Goal: Transaction & Acquisition: Subscribe to service/newsletter

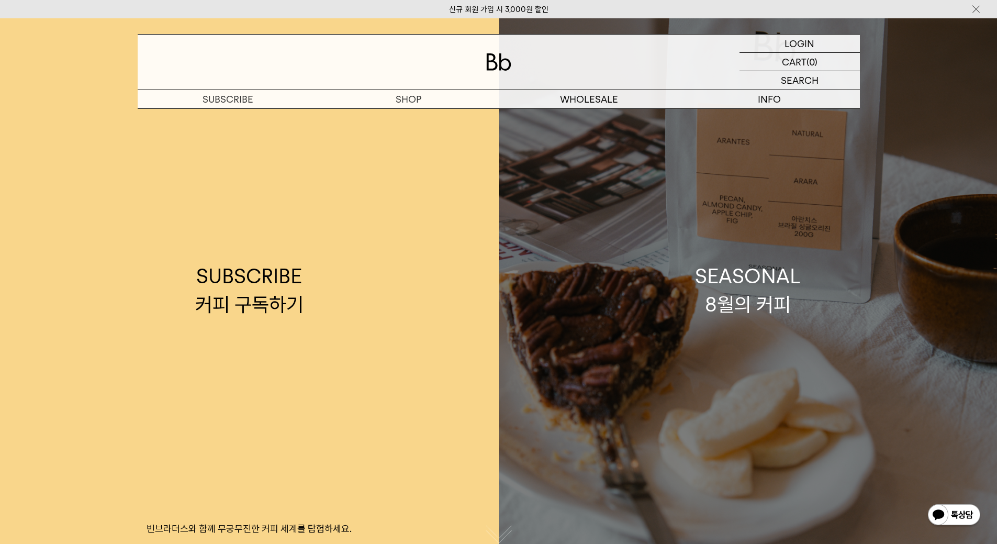
click at [710, 328] on link "SEASONAL 8월의 커피" at bounding box center [748, 290] width 499 height 544
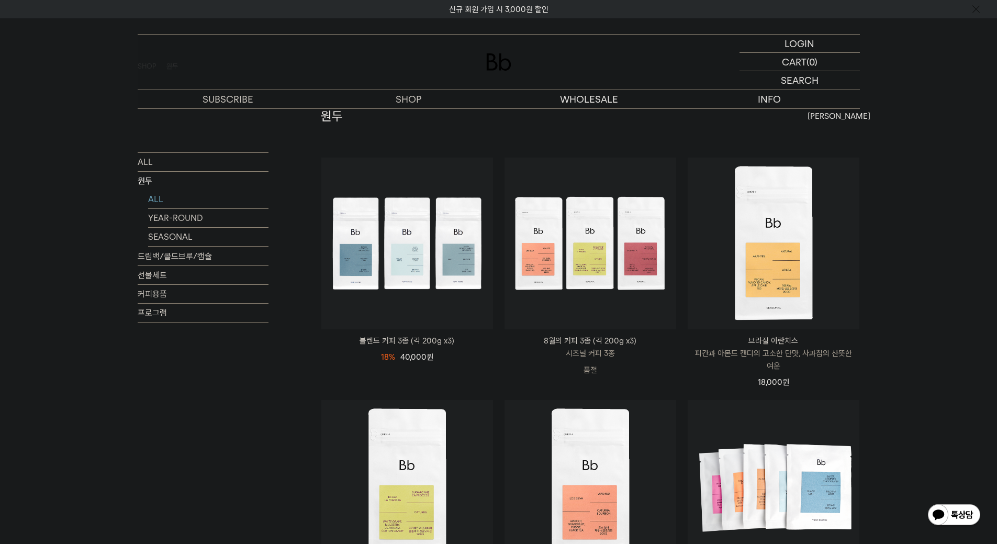
scroll to position [105, 0]
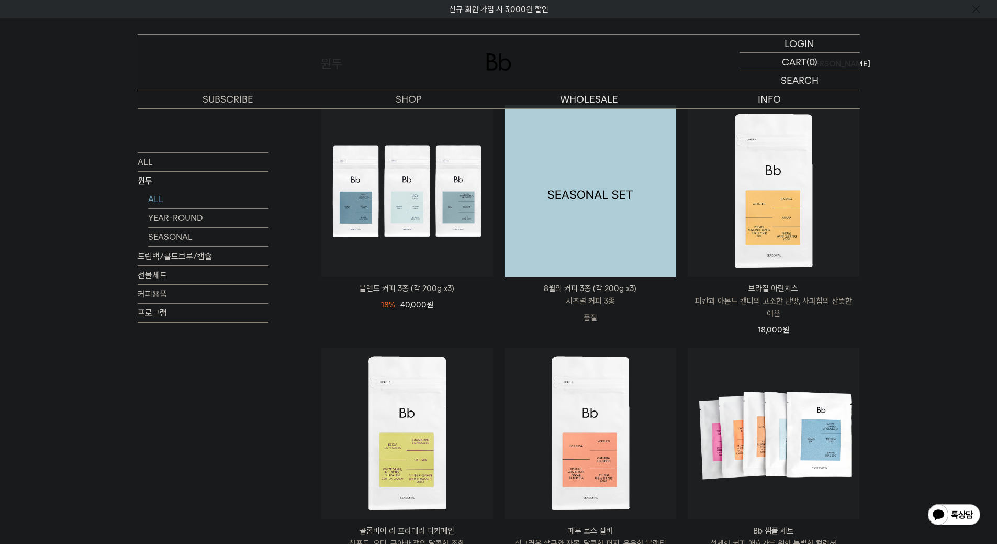
click at [634, 229] on img at bounding box center [591, 191] width 172 height 172
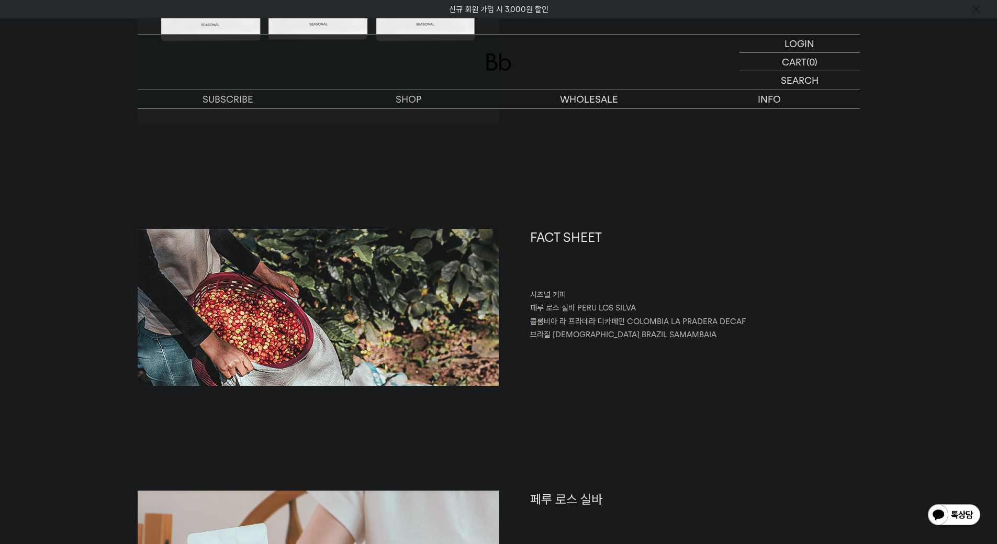
scroll to position [366, 0]
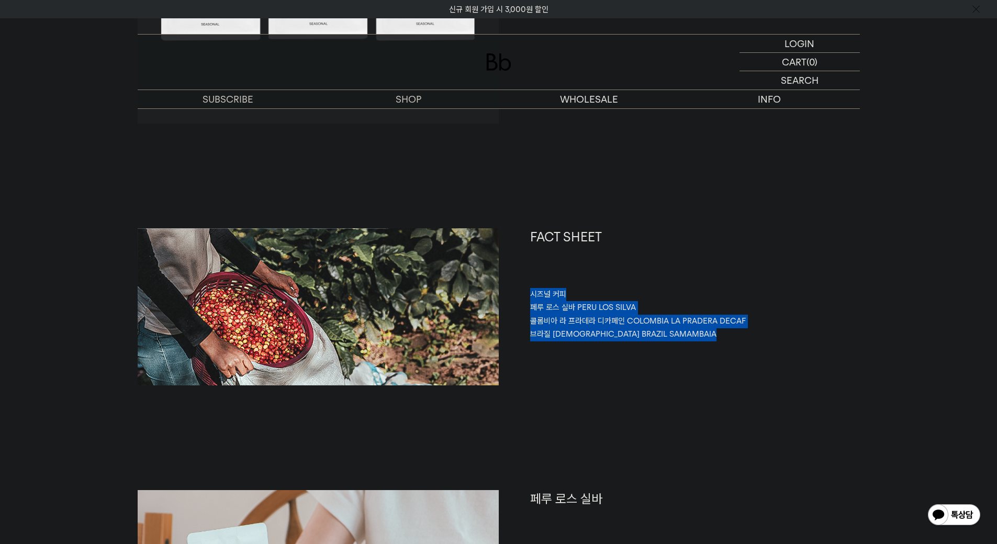
drag, startPoint x: 665, startPoint y: 336, endPoint x: 517, endPoint y: 289, distance: 154.9
click at [517, 289] on div "FACT SHEET 시즈널 커피 페루 로스 실바 PERU LOS SILVA 콜롬비아 라 프라데라 디카페인 COLOMBIA LA PRADERA …" at bounding box center [679, 306] width 361 height 157
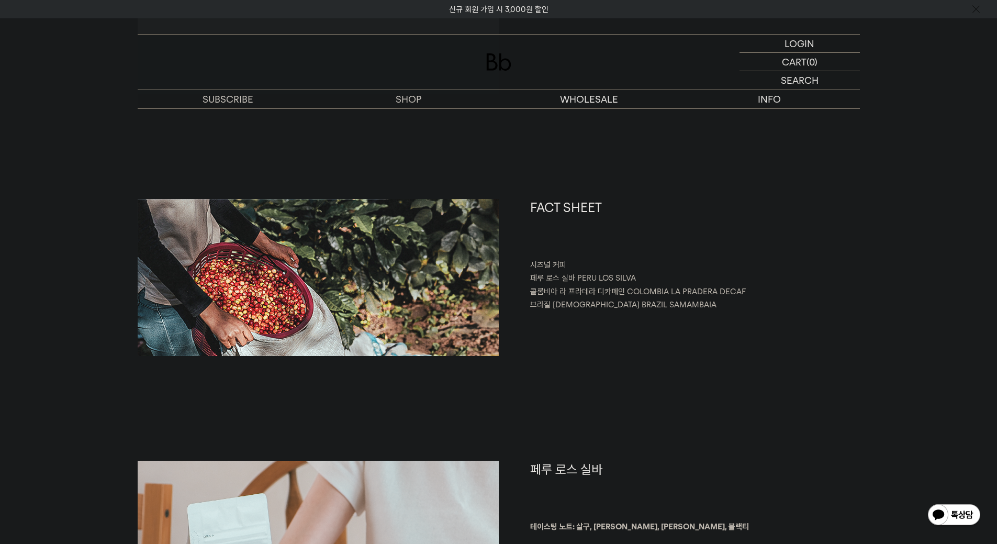
scroll to position [419, 0]
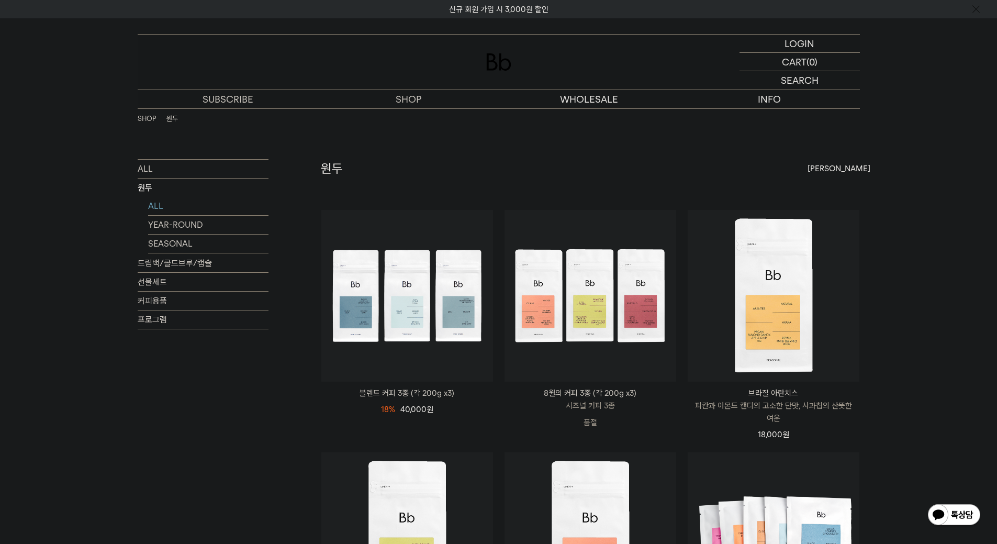
click at [227, 116] on ul "SHOP 원두" at bounding box center [203, 118] width 131 height 21
click at [230, 114] on link "커피 구독하기" at bounding box center [228, 118] width 181 height 18
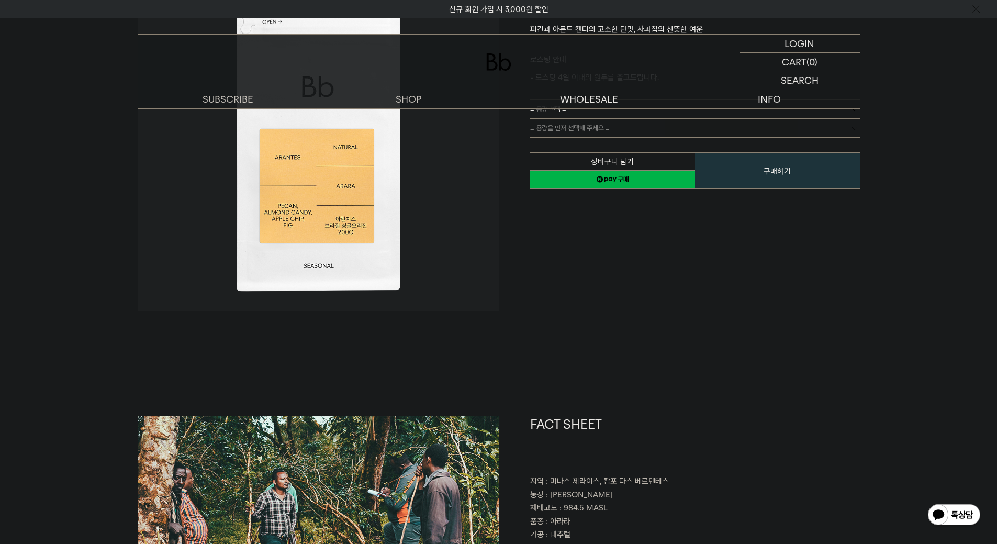
scroll to position [366, 0]
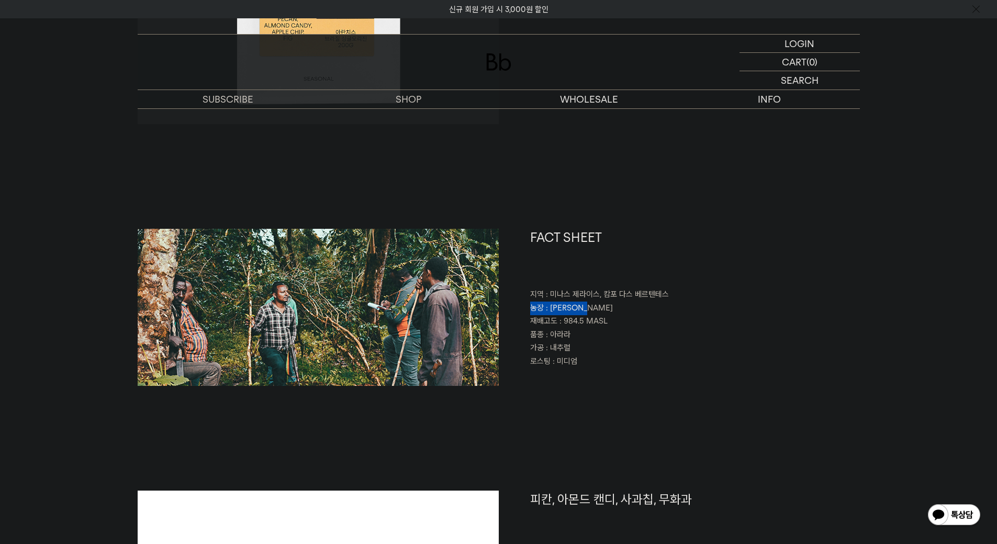
drag, startPoint x: 539, startPoint y: 306, endPoint x: 622, endPoint y: 313, distance: 83.0
click at [622, 313] on div "FACT SHEET 지역 : [GEOGRAPHIC_DATA], [GEOGRAPHIC_DATA] 농장 : [PERSON_NAME] 재배고도 : …" at bounding box center [679, 307] width 361 height 157
click at [622, 313] on p "농장 : [PERSON_NAME]" at bounding box center [695, 308] width 330 height 14
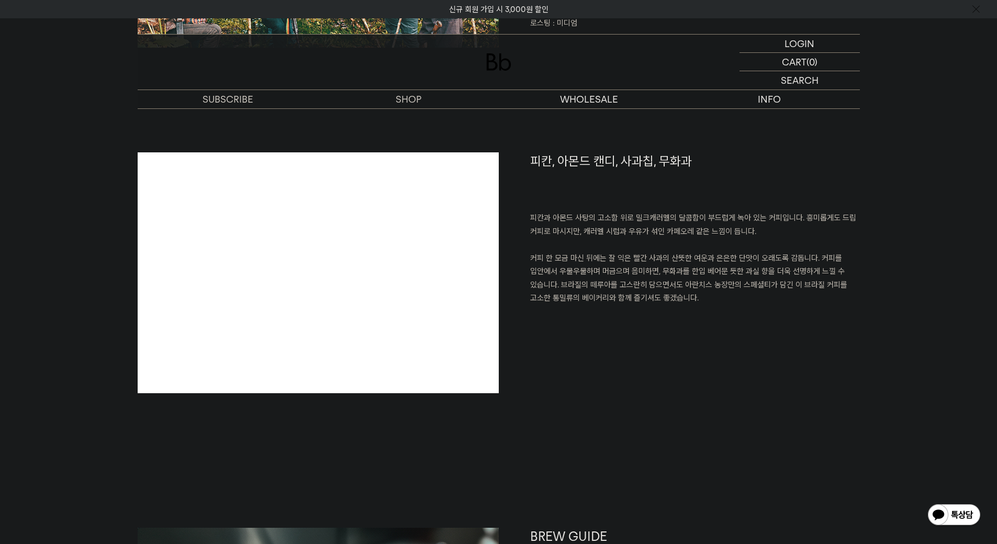
scroll to position [680, 0]
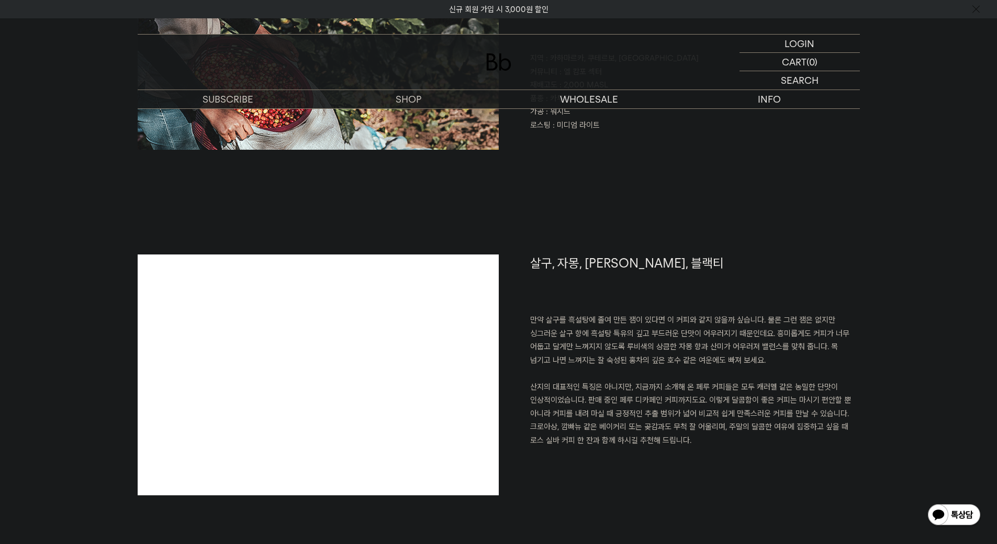
scroll to position [628, 0]
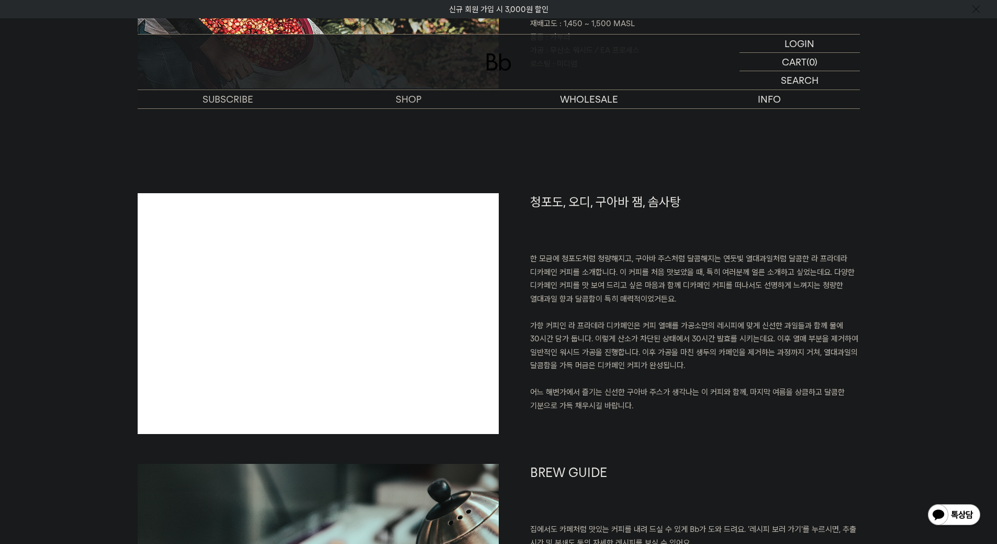
scroll to position [733, 0]
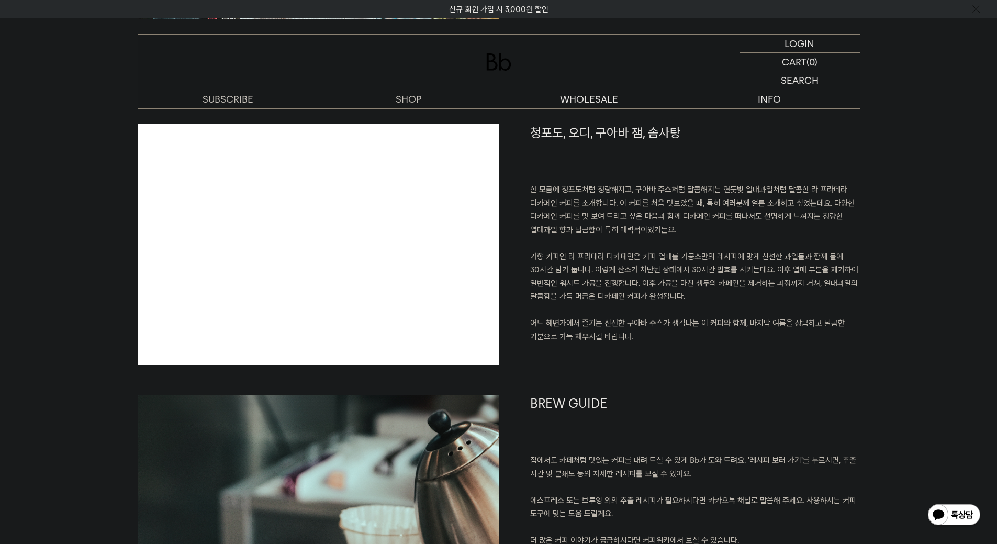
drag, startPoint x: 566, startPoint y: 255, endPoint x: 695, endPoint y: 301, distance: 136.3
click at [695, 301] on p "한 모금에 청포도처럼 청량해지고, 구아바 주스처럼 달콤해지는 연둣빛 열대과일처럼 달콤한 라 프라데라 디카페인 커피를 소개합니다. 이 커피를 처…" at bounding box center [695, 263] width 330 height 160
drag, startPoint x: 668, startPoint y: 339, endPoint x: 690, endPoint y: 158, distance: 182.4
click at [690, 158] on div "청포도, 오디, 구아바 잼, 솜사탕 한 모금에 청포도처럼 청량해지고, 구아바 주스처럼 달콤해지는 연둣빛 열대과일처럼 달콤한 라 프라데라 디카페…" at bounding box center [679, 259] width 361 height 271
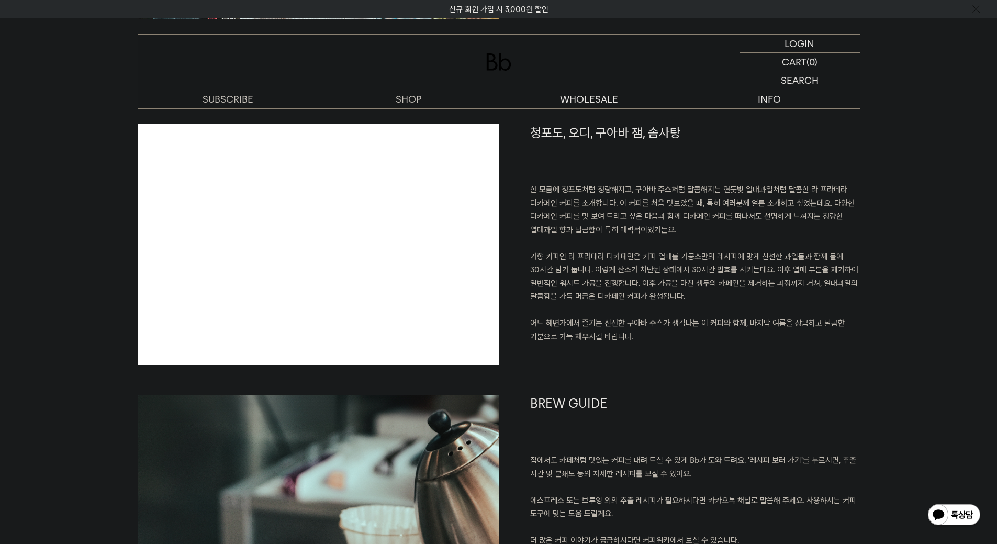
click at [689, 158] on h1 "청포도, 오디, 구아바 잼, 솜사탕" at bounding box center [695, 154] width 330 height 60
drag, startPoint x: 679, startPoint y: 161, endPoint x: 715, endPoint y: 344, distance: 186.3
click at [715, 344] on div "청포도, 오디, 구아바 잼, 솜사탕 한 모금에 청포도처럼 청량해지고, 구아바 주스처럼 달콤해지는 연둣빛 열대과일처럼 달콤한 라 프라데라 디카페…" at bounding box center [679, 259] width 361 height 271
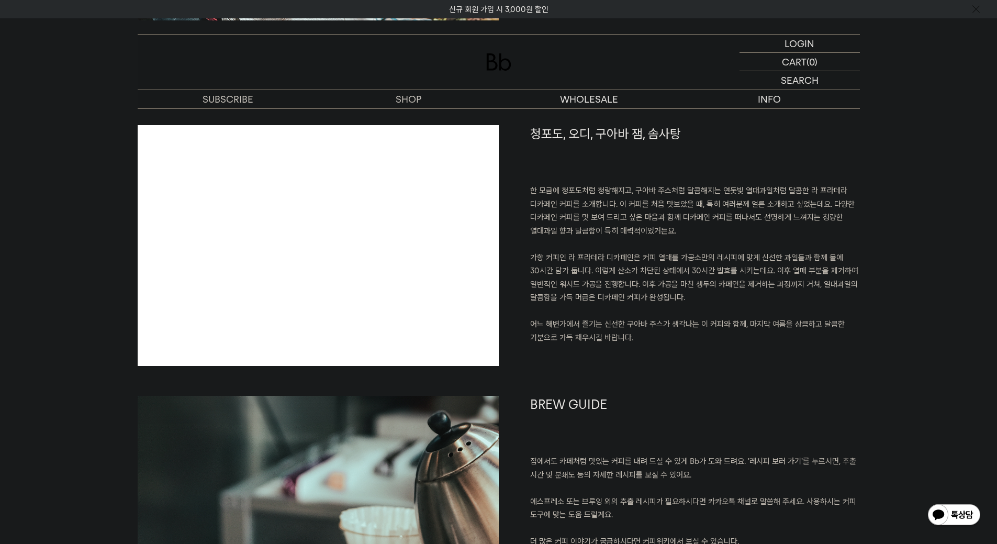
scroll to position [680, 0]
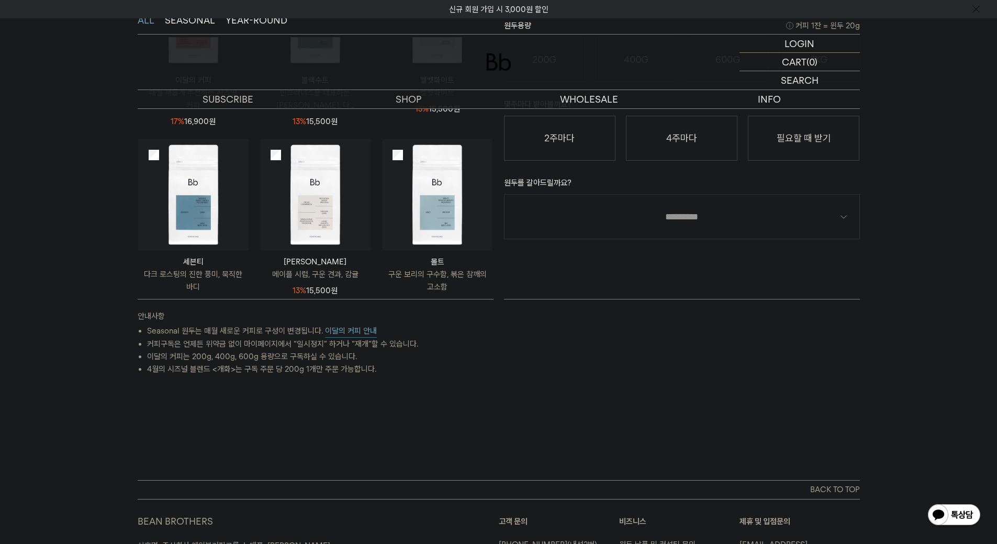
scroll to position [138, 0]
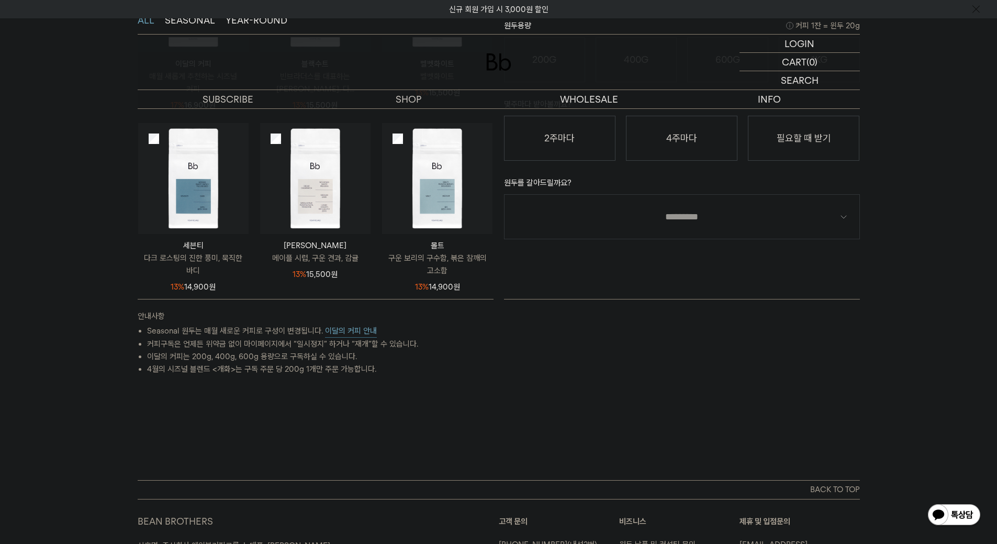
click at [346, 330] on button "이달의 커피 안내" at bounding box center [351, 331] width 52 height 13
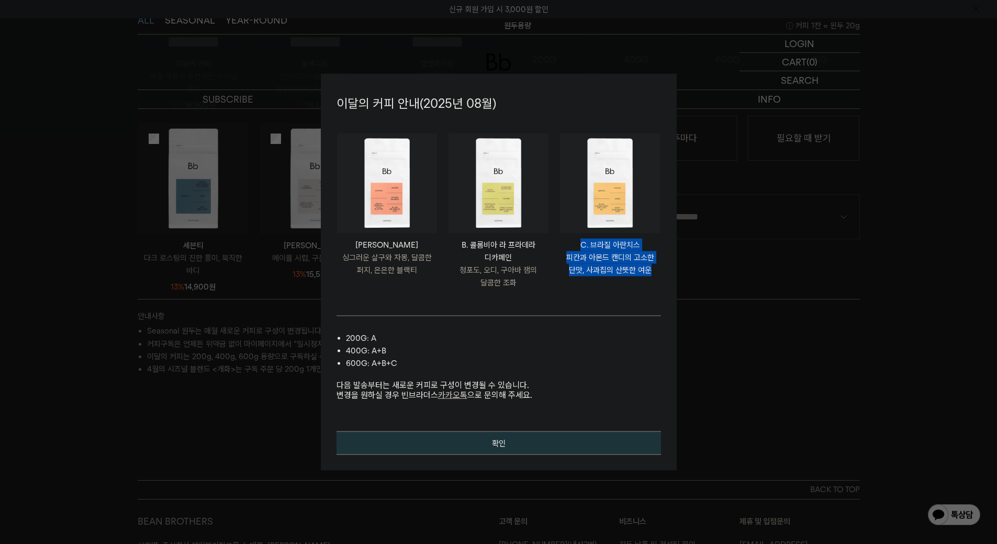
drag, startPoint x: 581, startPoint y: 244, endPoint x: 673, endPoint y: 274, distance: 96.2
click at [673, 274] on div "이달의 커피 안내(2025년 08월) PERU LOS SILVA [PERSON_NAME] 로스 실바 싱그러운 살구와 [PERSON_NAME],…" at bounding box center [499, 271] width 356 height 397
click at [634, 268] on p "피칸과 아몬드 캔디의 고소한 단맛, 사과칩의 산뜻한 여운" at bounding box center [610, 263] width 100 height 25
